Goal: Task Accomplishment & Management: Use online tool/utility

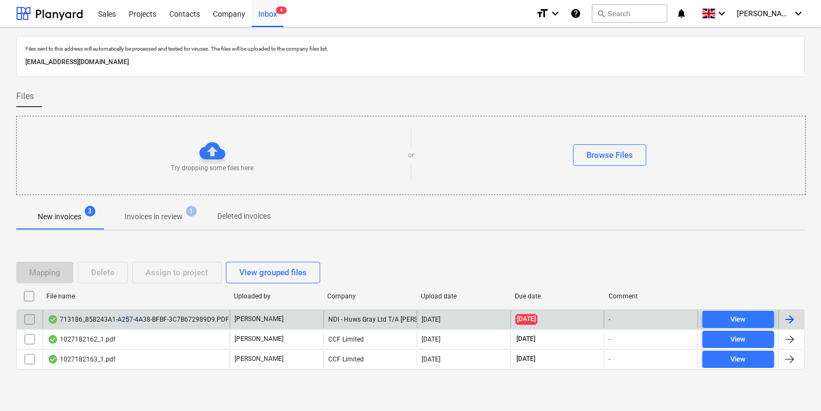
click at [125, 316] on div "713186_858243A1-A257-4A38-BFBF-3C7B672989D9.PDF" at bounding box center [138, 319] width 182 height 9
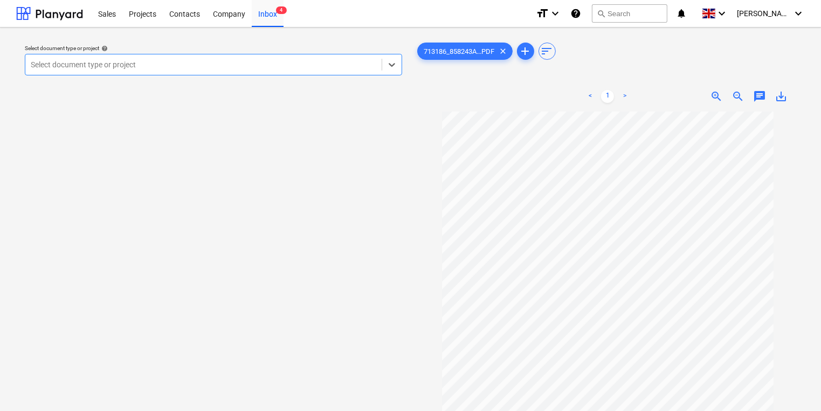
click at [205, 66] on div at bounding box center [204, 64] width 346 height 11
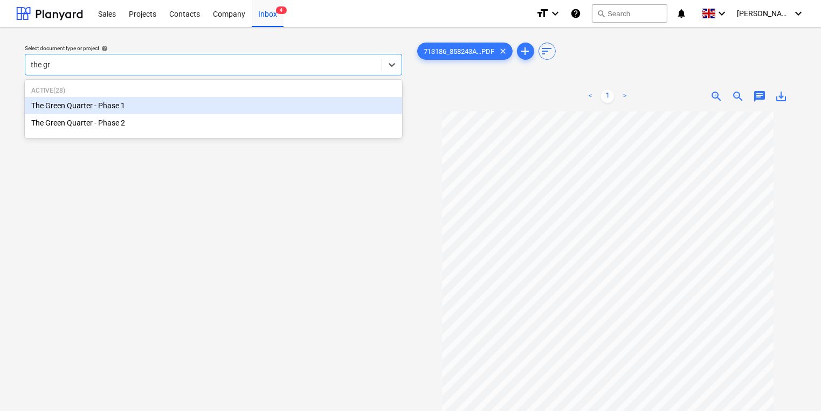
type input "the gre"
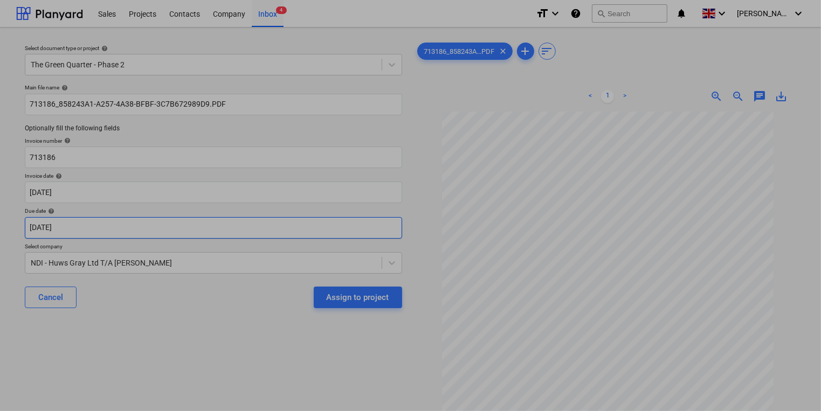
click at [235, 230] on body "Sales Projects Contacts Company Inbox 4 format_size keyboard_arrow_down help se…" at bounding box center [410, 205] width 821 height 411
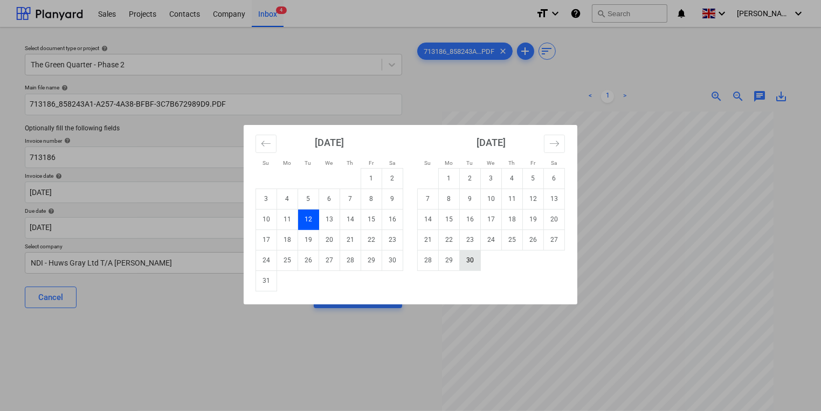
click at [476, 263] on td "30" at bounding box center [470, 260] width 21 height 20
type input "[DATE]"
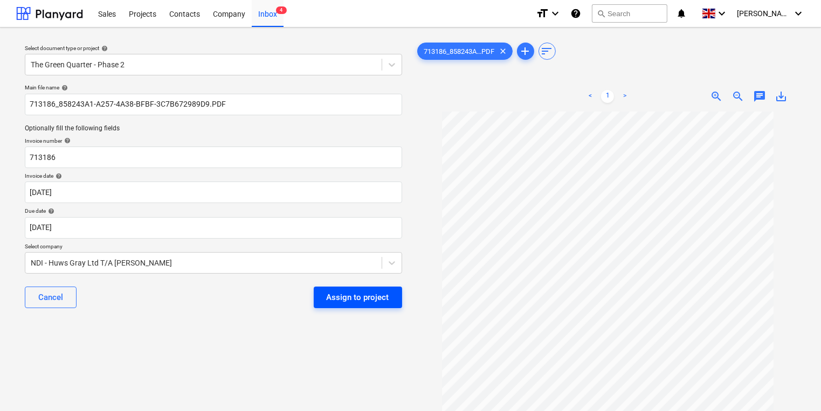
click at [362, 298] on div "Assign to project" at bounding box center [358, 298] width 63 height 14
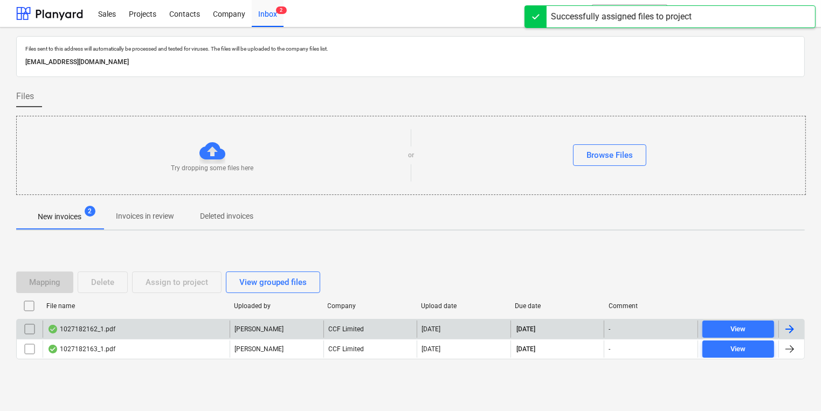
click at [169, 328] on div "1027182162_1.pdf" at bounding box center [136, 329] width 187 height 17
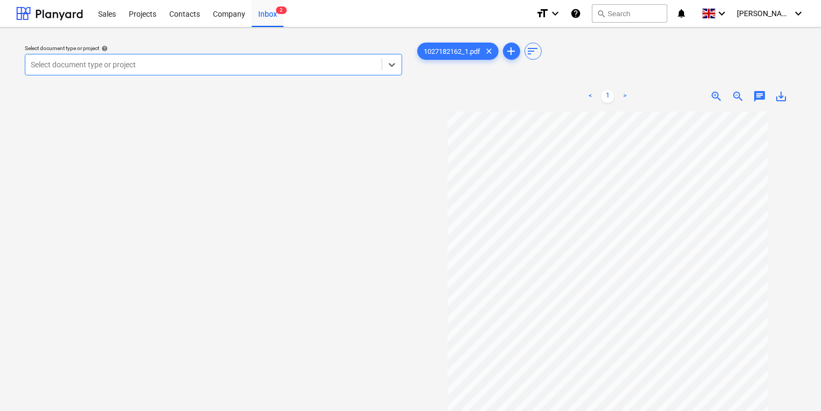
click at [261, 68] on div at bounding box center [204, 64] width 346 height 11
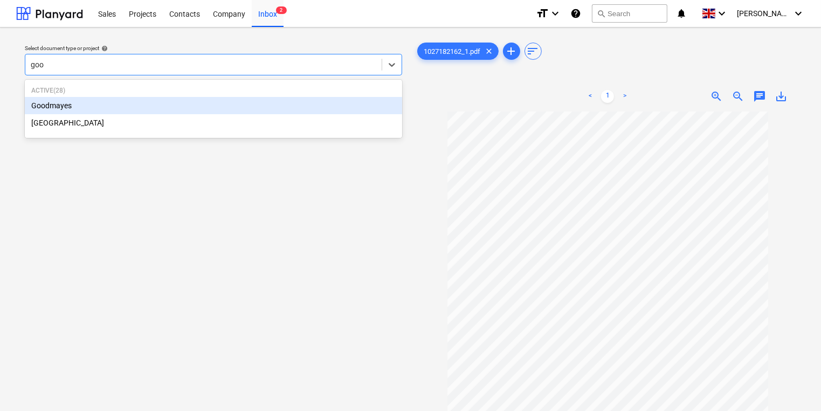
type input "good"
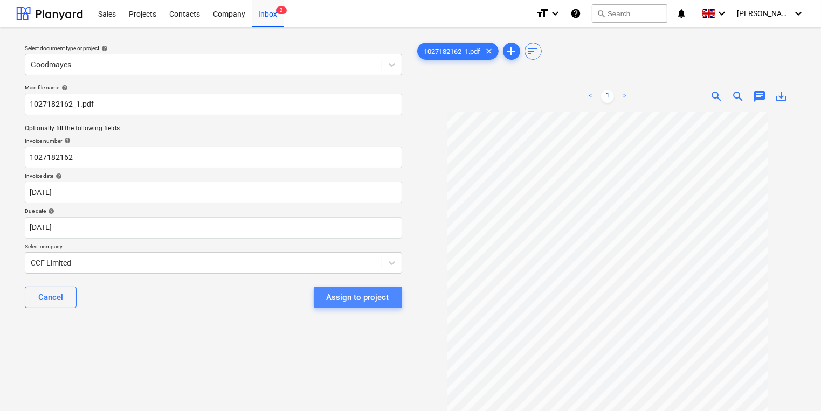
click at [374, 297] on div "Assign to project" at bounding box center [358, 298] width 63 height 14
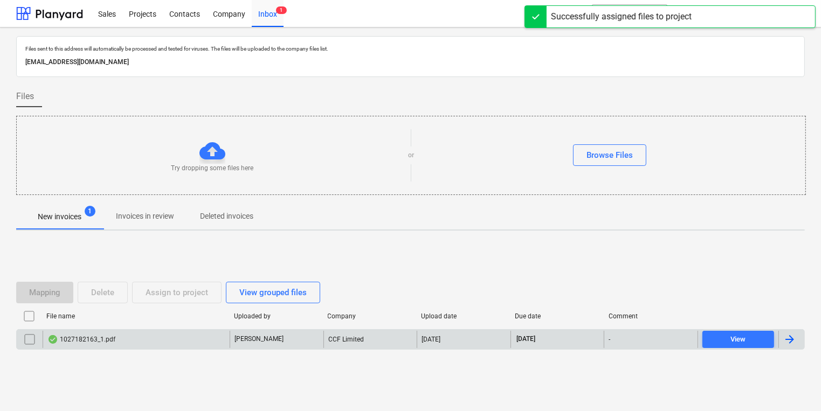
click at [133, 333] on div "1027182163_1.pdf" at bounding box center [136, 339] width 187 height 17
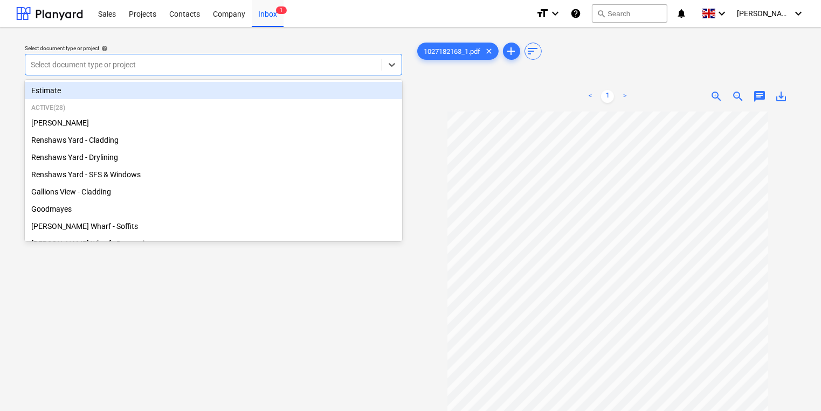
click at [216, 58] on div "Select document type or project" at bounding box center [203, 64] width 356 height 15
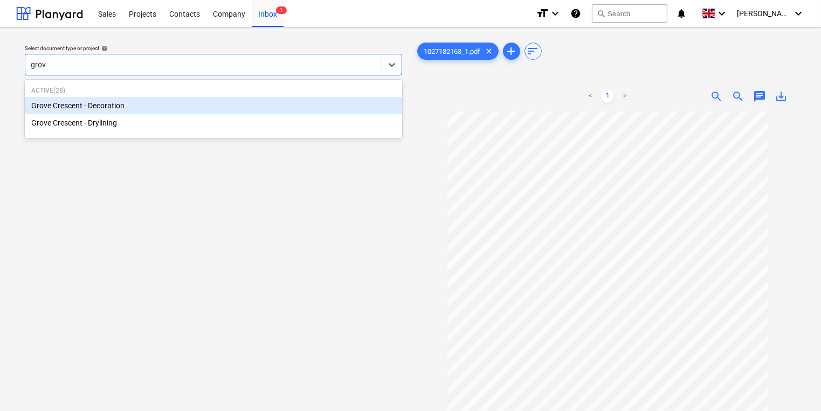
type input "grove"
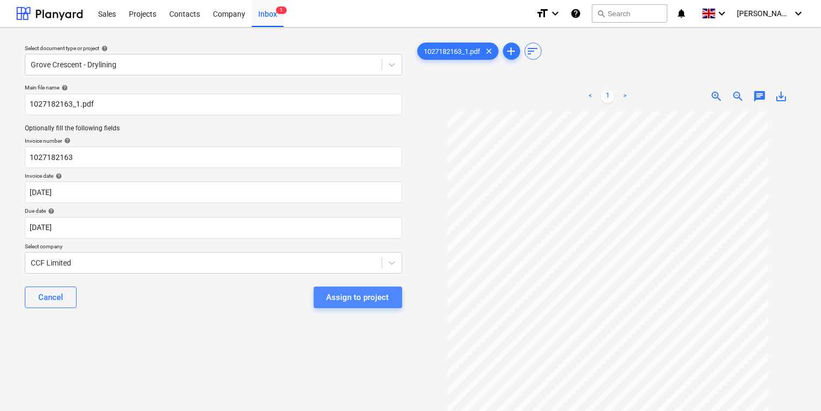
click at [347, 297] on div "Assign to project" at bounding box center [358, 298] width 63 height 14
